Goal: Information Seeking & Learning: Learn about a topic

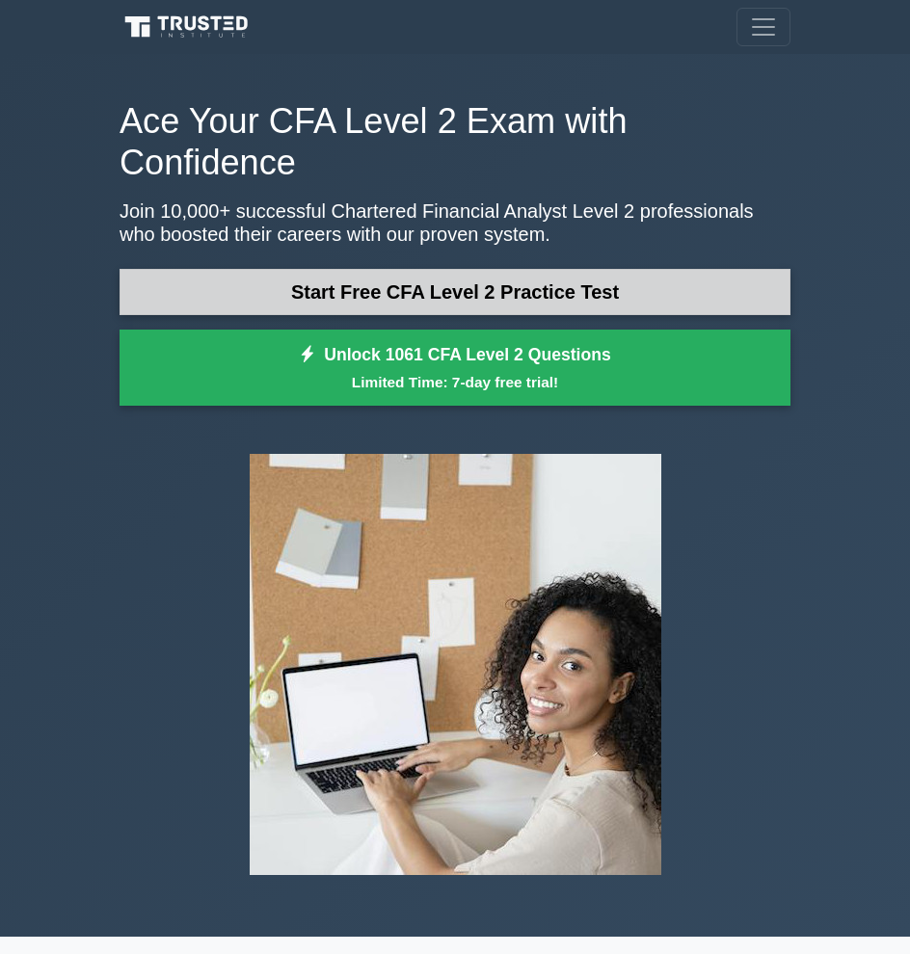
click at [312, 269] on link "Start Free CFA Level 2 Practice Test" at bounding box center [455, 292] width 671 height 46
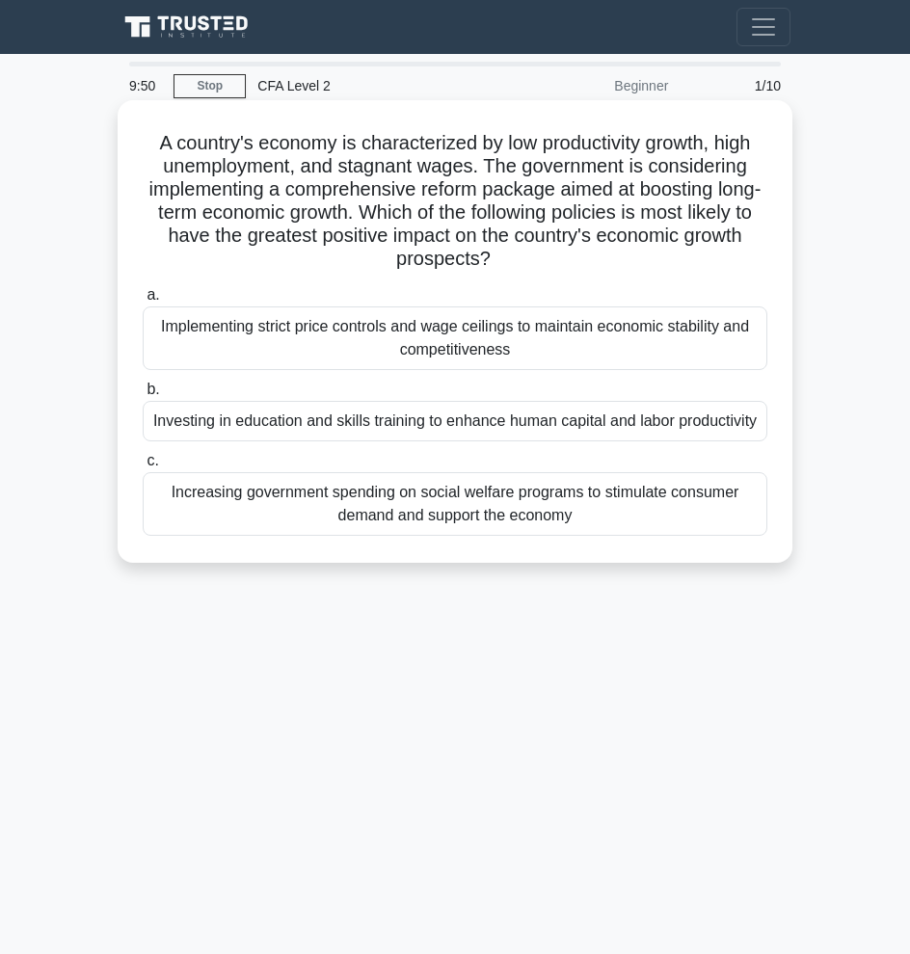
drag, startPoint x: 316, startPoint y: 148, endPoint x: 670, endPoint y: 259, distance: 370.7
click at [670, 259] on h5 "A country's economy is characterized by low productivity growth, high unemploym…" at bounding box center [455, 201] width 628 height 141
click at [667, 249] on h5 "A country's economy is characterized by low productivity growth, high unemploym…" at bounding box center [455, 201] width 628 height 141
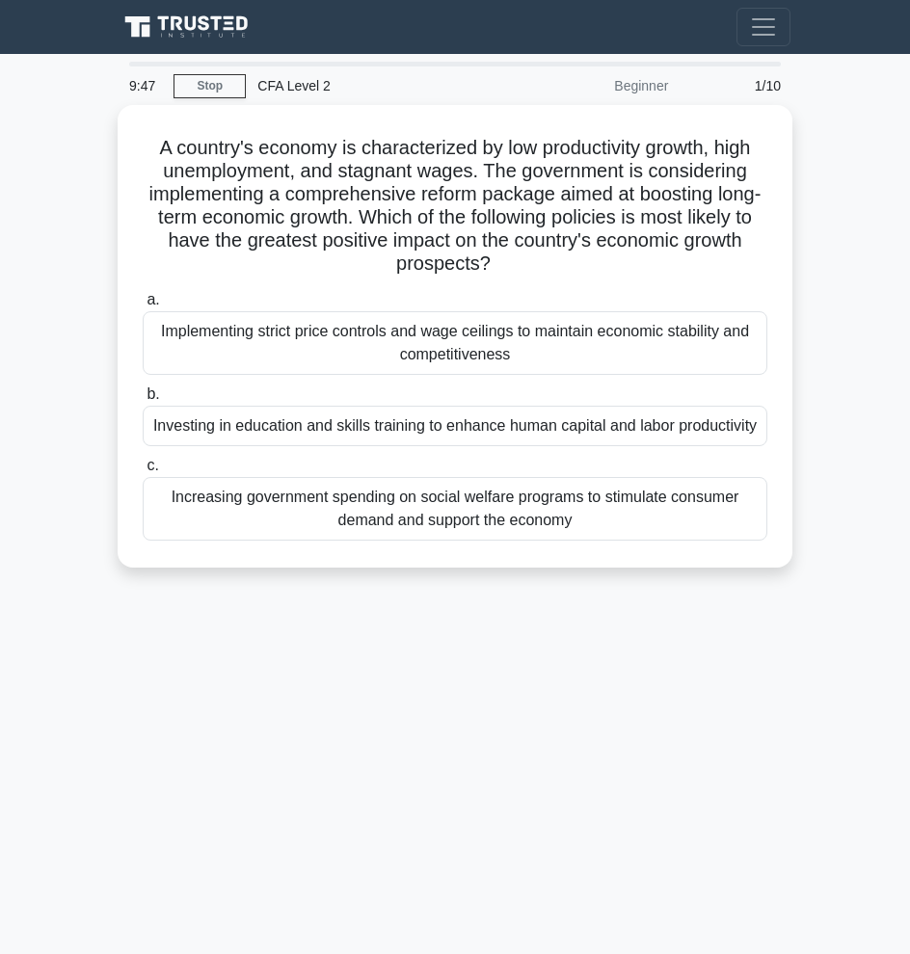
click at [760, 92] on div "1/10" at bounding box center [736, 86] width 113 height 39
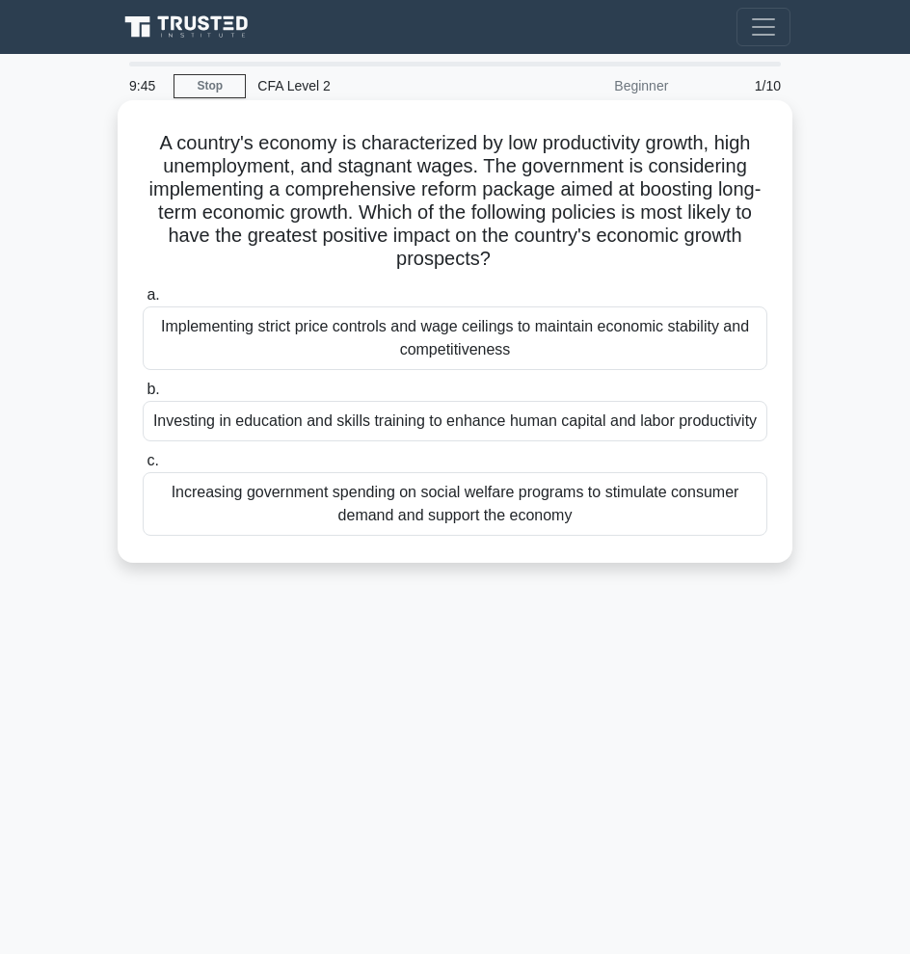
click at [355, 361] on div "Implementing strict price controls and wage ceilings to maintain economic stabi…" at bounding box center [455, 339] width 625 height 64
click at [143, 302] on input "a. Implementing strict price controls and wage ceilings to maintain economic st…" at bounding box center [143, 295] width 0 height 13
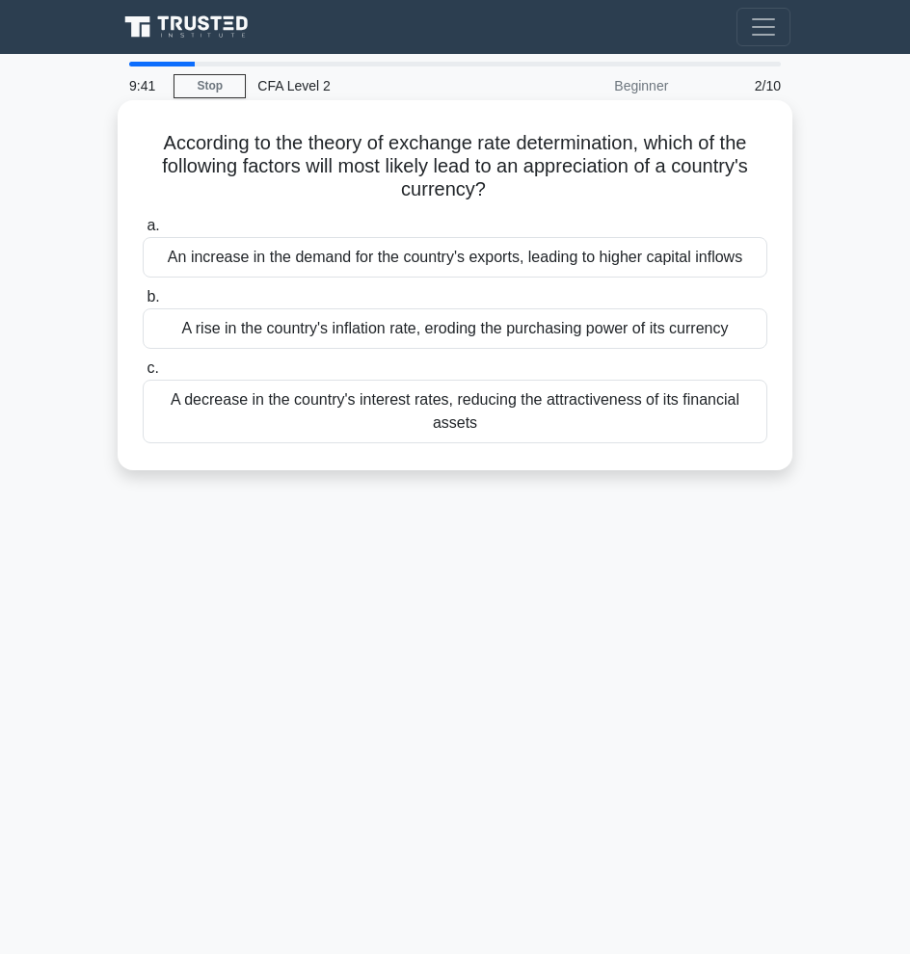
click at [368, 258] on div "An increase in the demand for the country's exports, leading to higher capital …" at bounding box center [455, 257] width 625 height 40
click at [143, 232] on input "a. An increase in the demand for the country's exports, leading to higher capit…" at bounding box center [143, 226] width 0 height 13
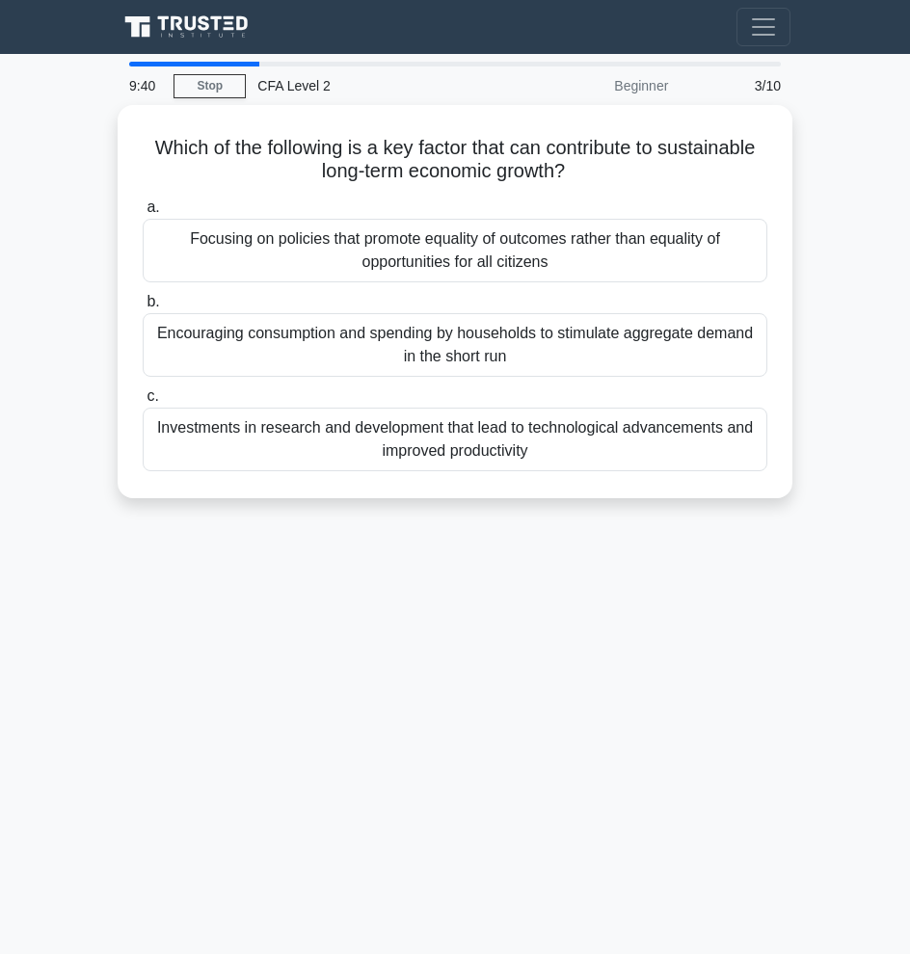
click at [368, 258] on div "Focusing on policies that promote equality of outcomes rather than equality of …" at bounding box center [455, 251] width 625 height 64
click at [143, 214] on input "a. Focusing on policies that promote equality of outcomes rather than equality …" at bounding box center [143, 207] width 0 height 13
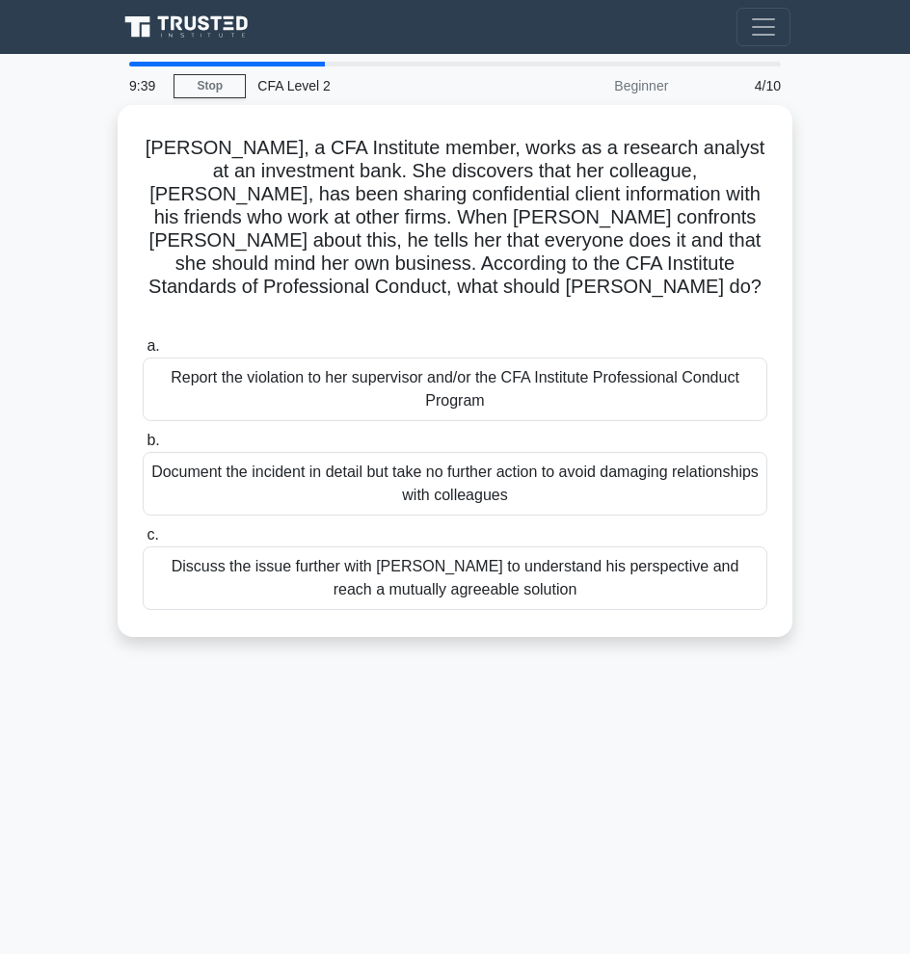
click at [645, 87] on div "Beginner" at bounding box center [595, 86] width 169 height 39
click at [229, 87] on link "Stop" at bounding box center [210, 86] width 72 height 24
